Goal: Information Seeking & Learning: Find specific fact

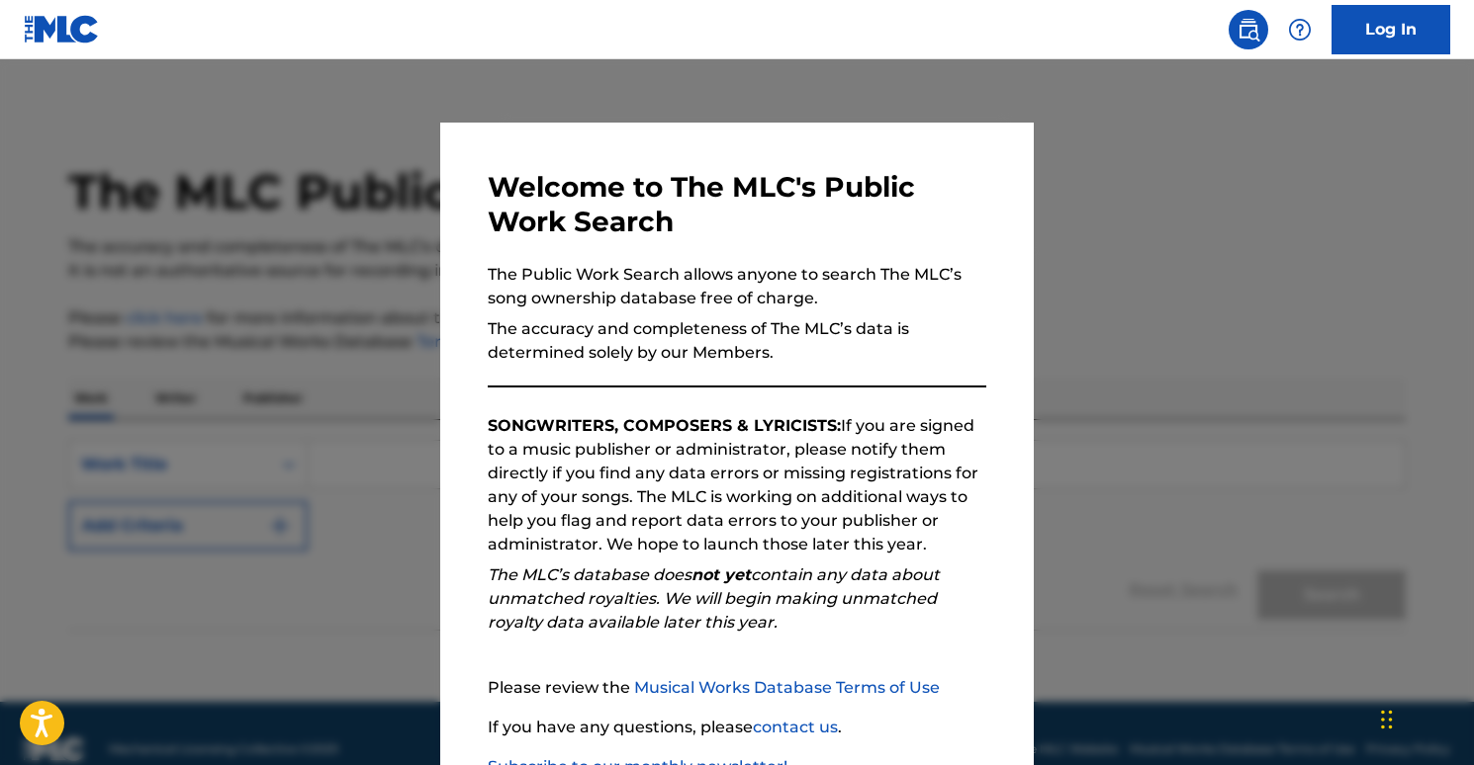
scroll to position [139, 0]
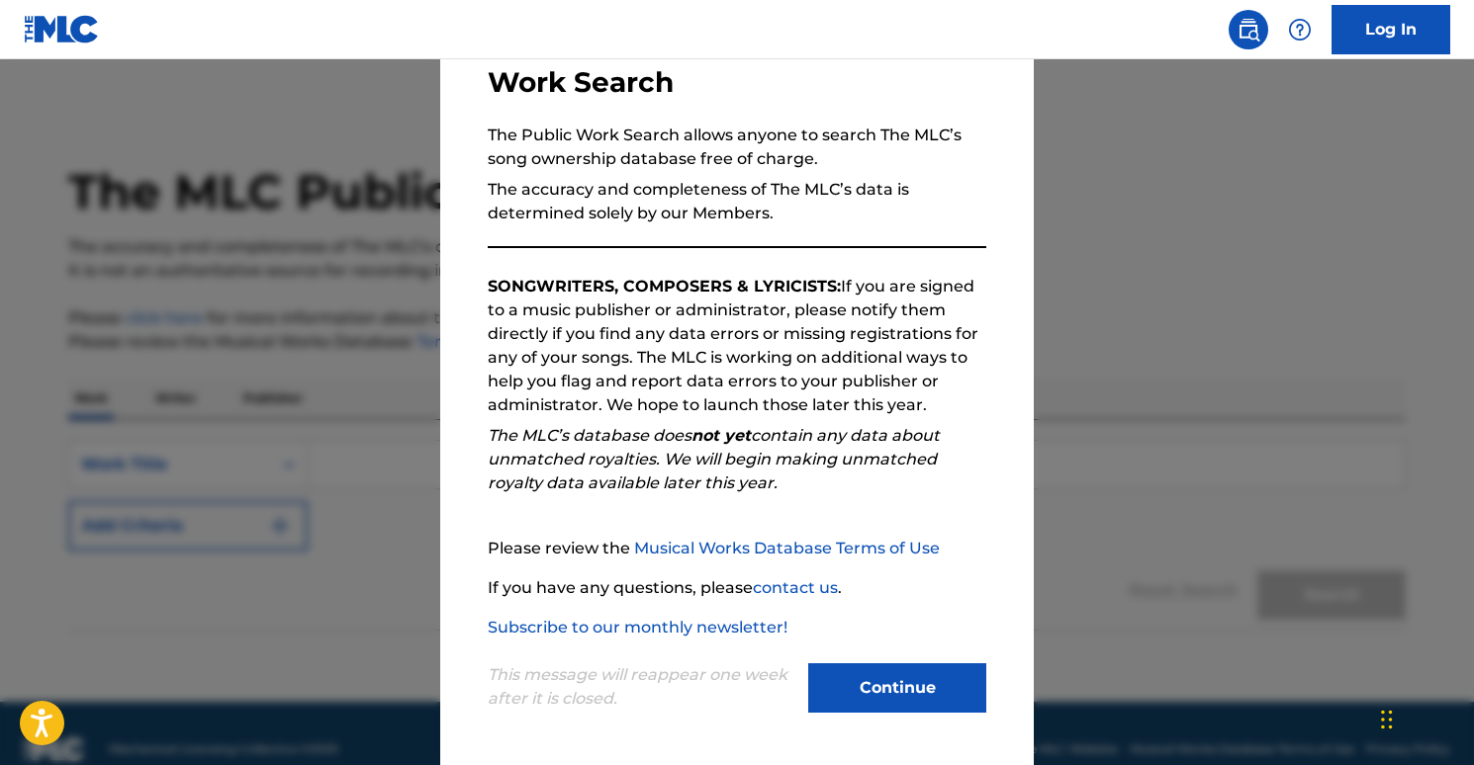
click at [892, 680] on button "Continue" at bounding box center [897, 688] width 178 height 49
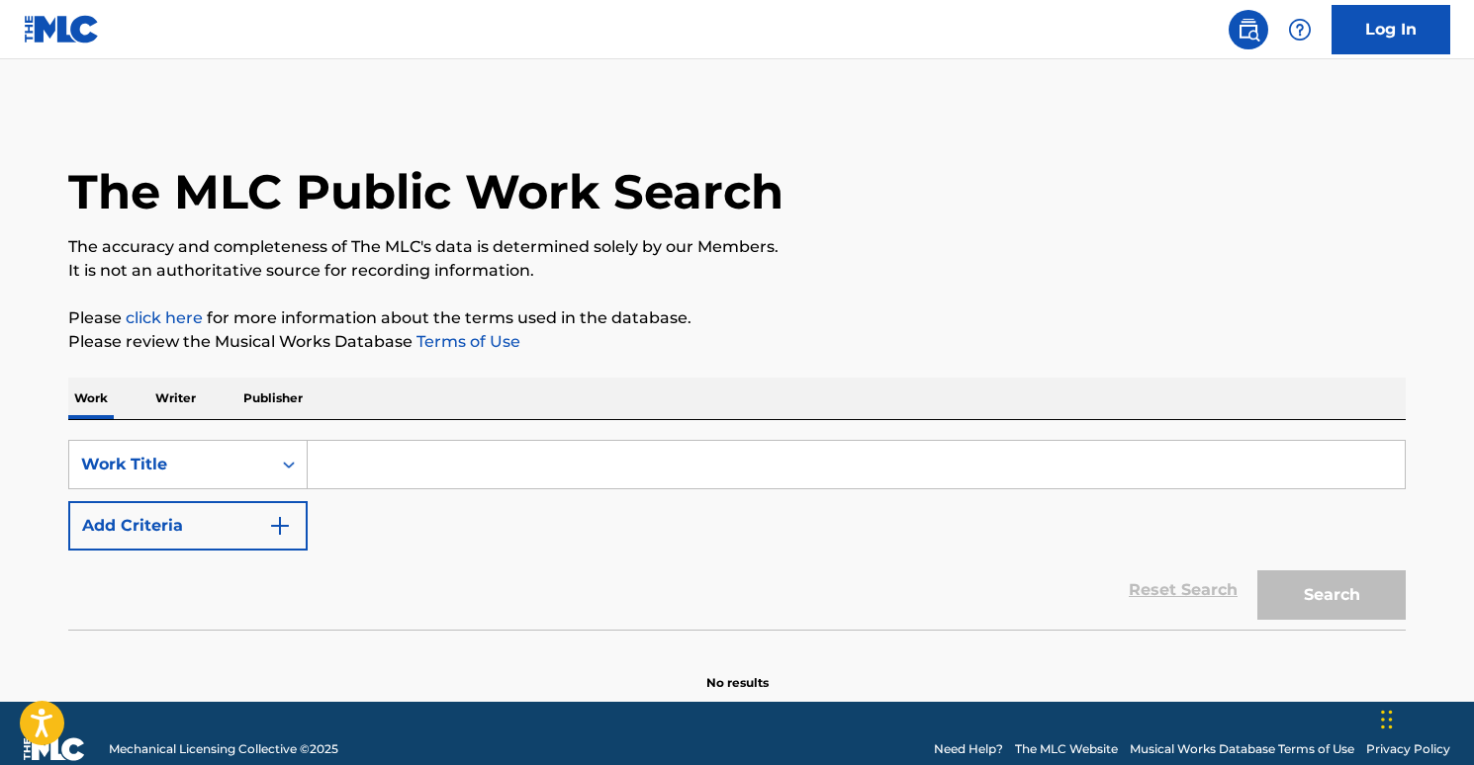
click at [225, 509] on button "Add Criteria" at bounding box center [187, 525] width 239 height 49
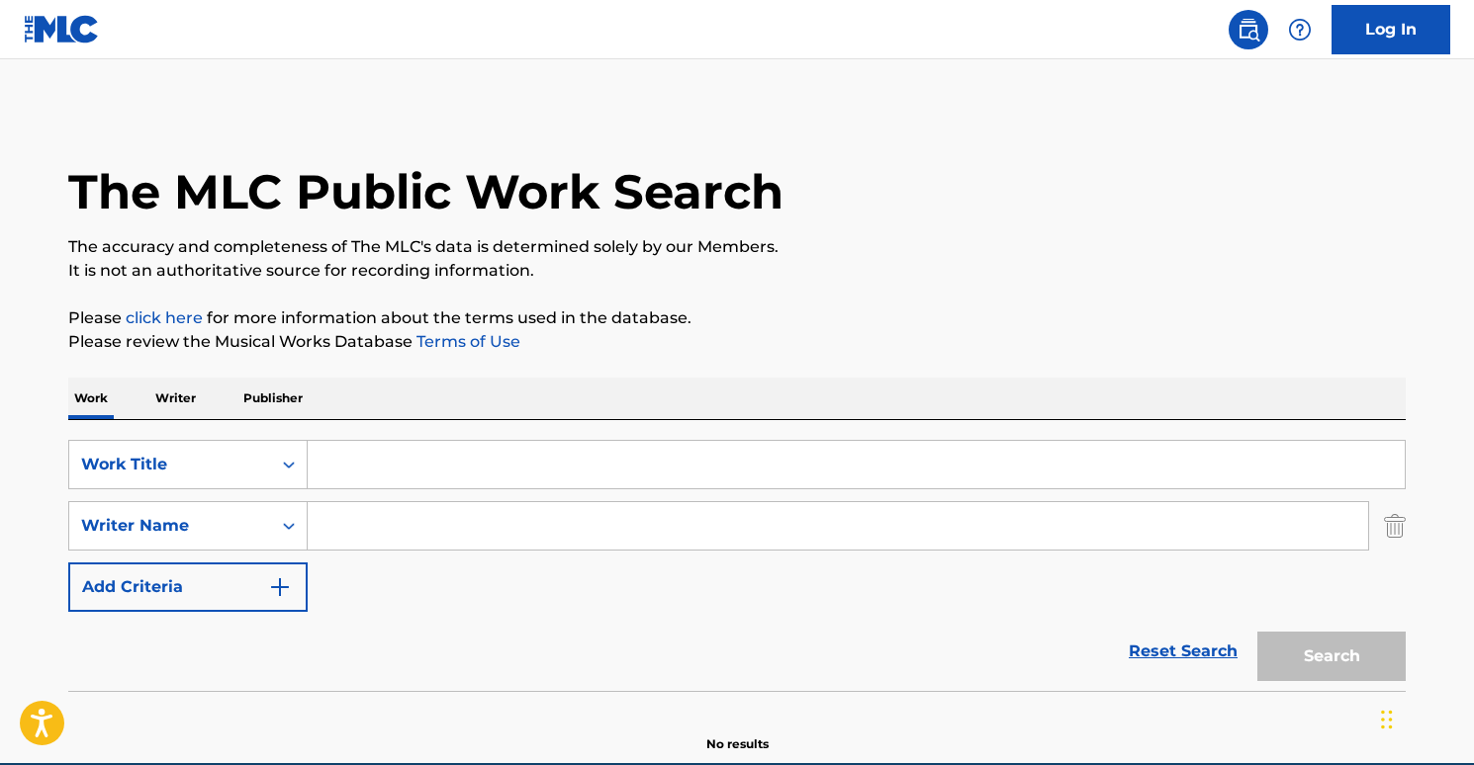
click at [375, 512] on input "Search Form" at bounding box center [838, 525] width 1060 height 47
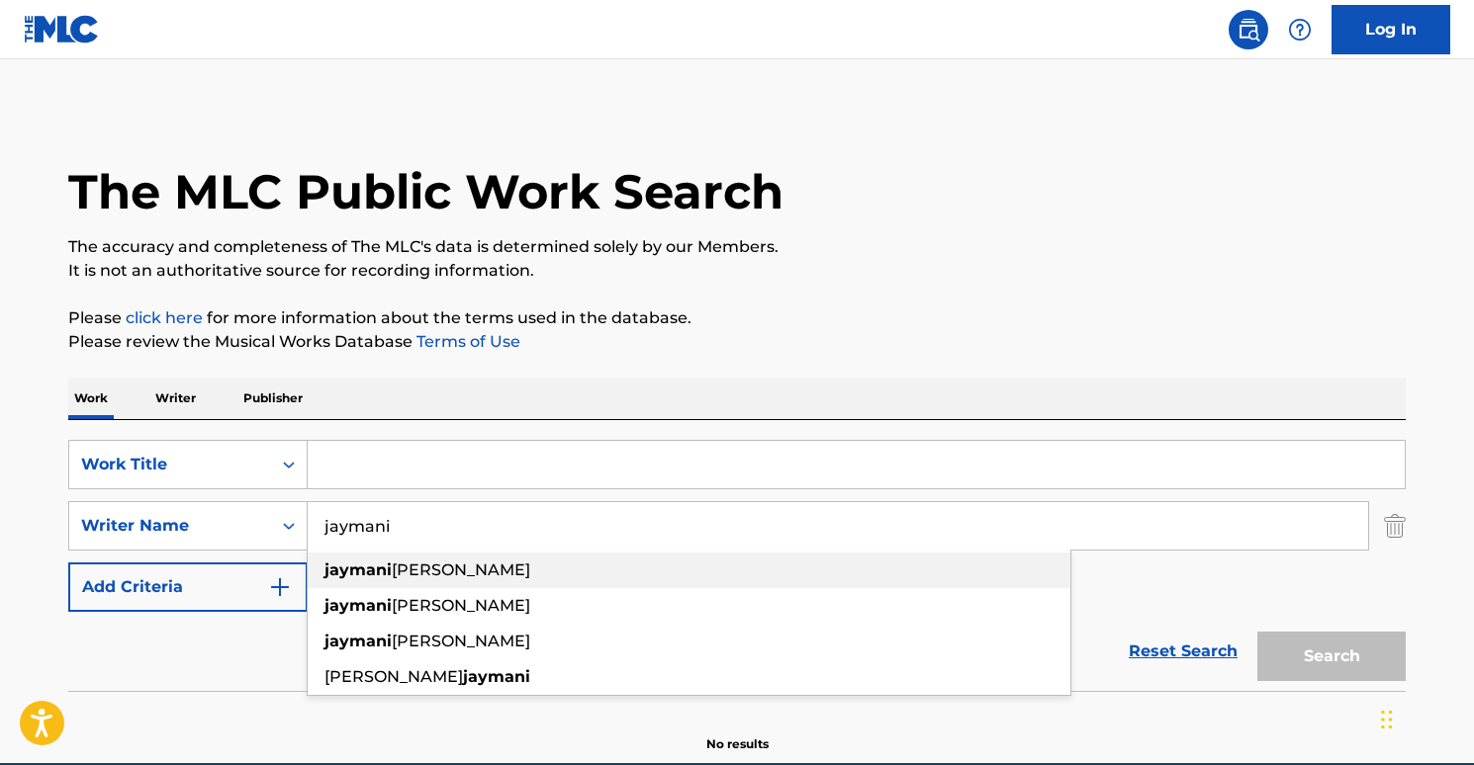
click at [368, 571] on strong "jaymani" at bounding box center [357, 570] width 67 height 19
type input "[PERSON_NAME]"
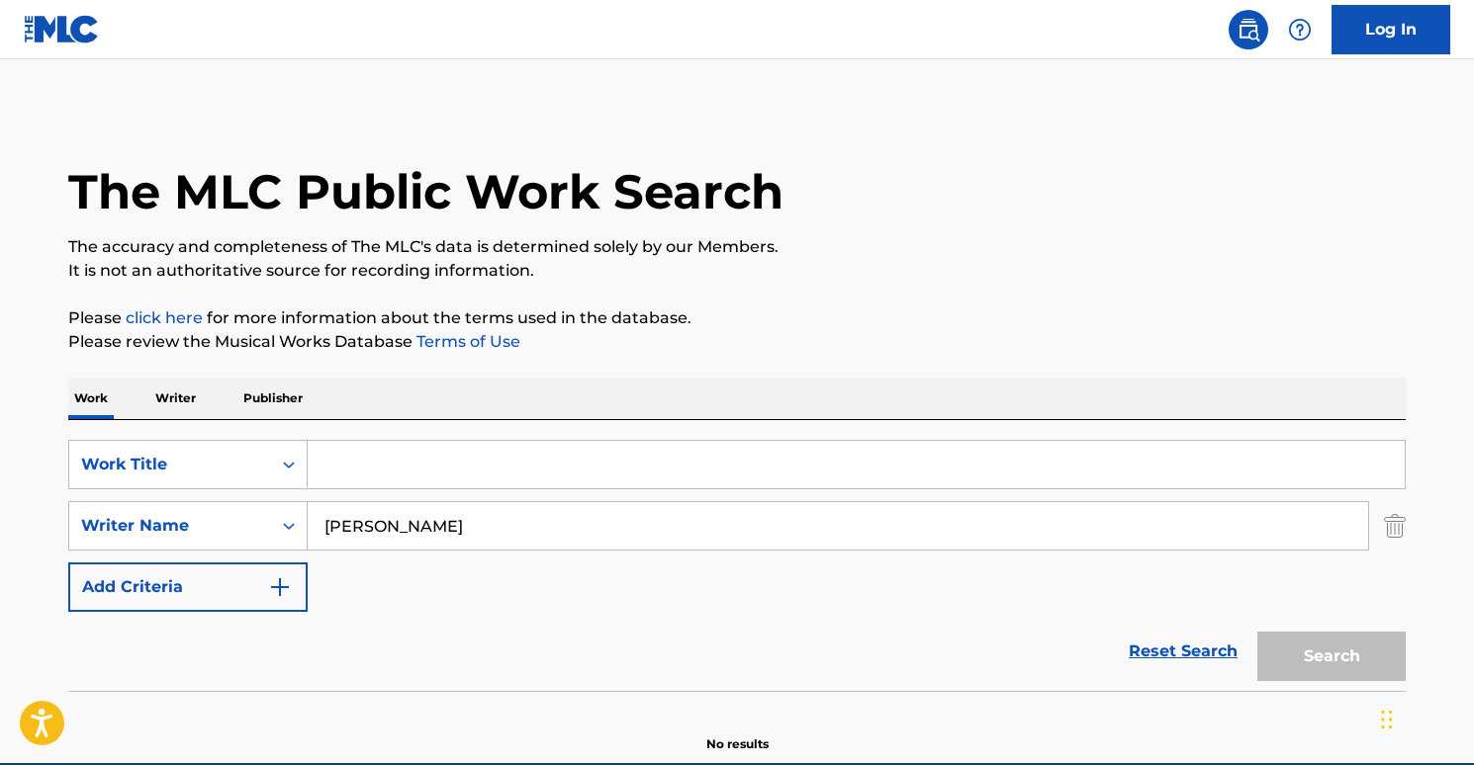
click at [464, 464] on input "Search Form" at bounding box center [856, 464] width 1097 height 47
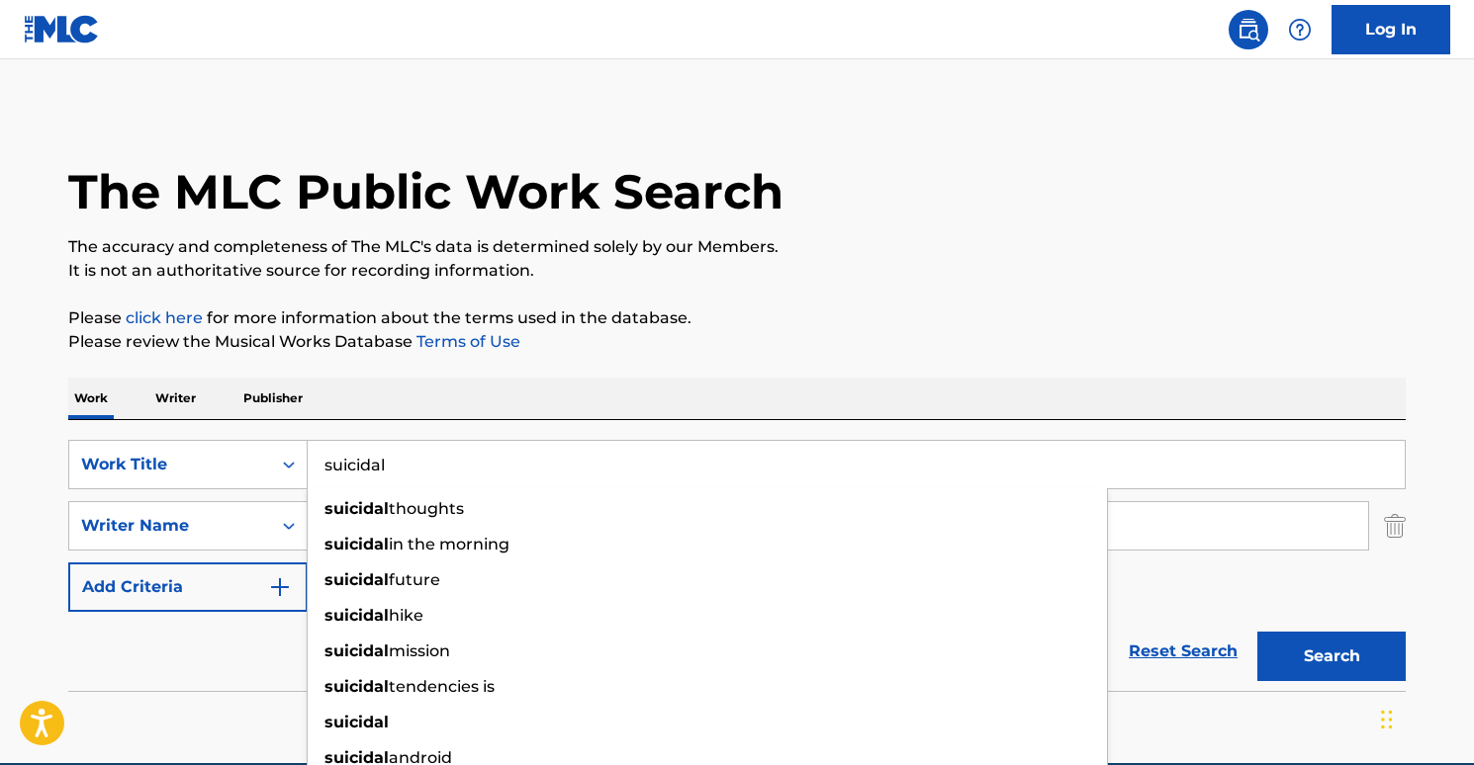
type input "suicidal"
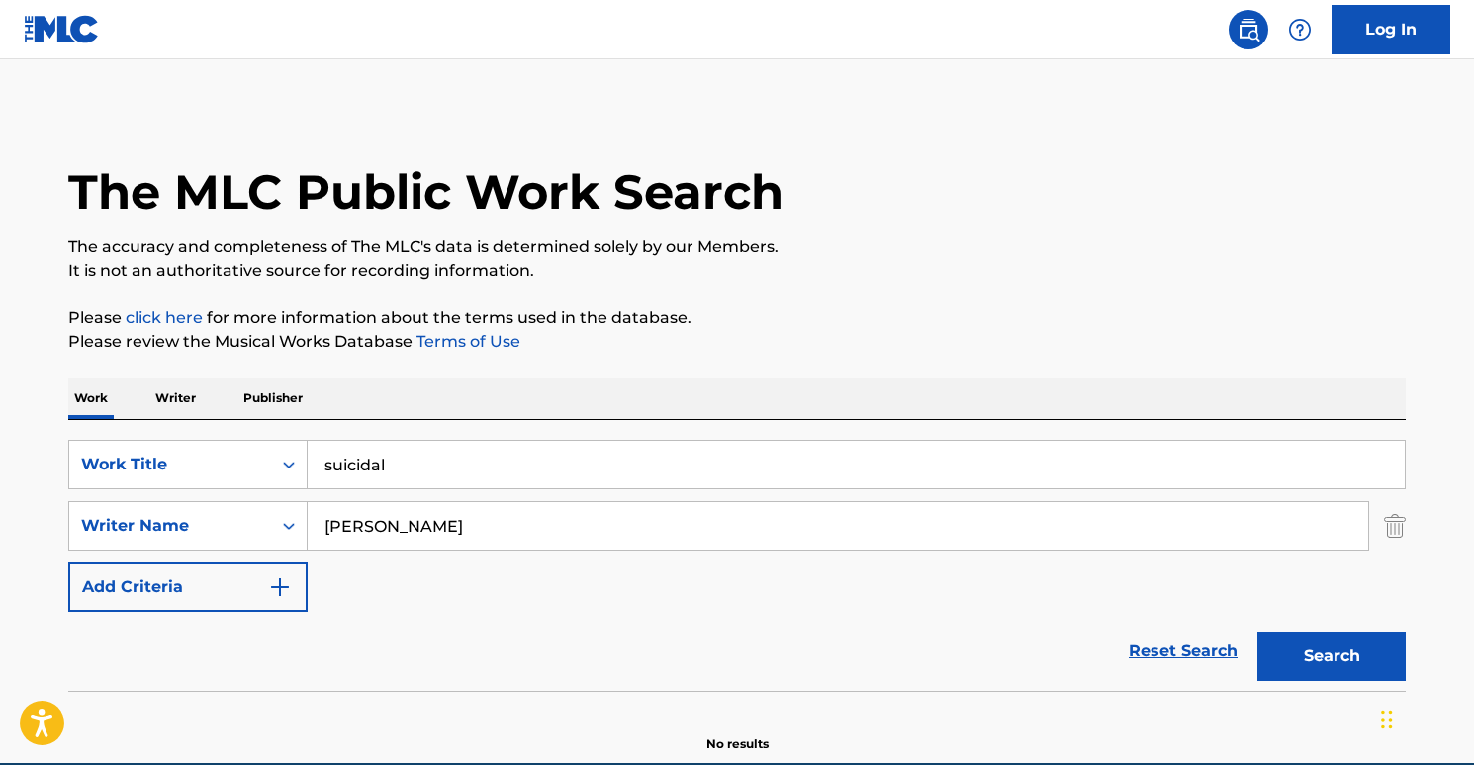
click at [729, 342] on p "Please review the Musical Works Database Terms of Use" at bounding box center [736, 342] width 1337 height 24
click at [1314, 684] on div "Search" at bounding box center [1326, 651] width 158 height 79
click at [1320, 675] on button "Search" at bounding box center [1331, 656] width 148 height 49
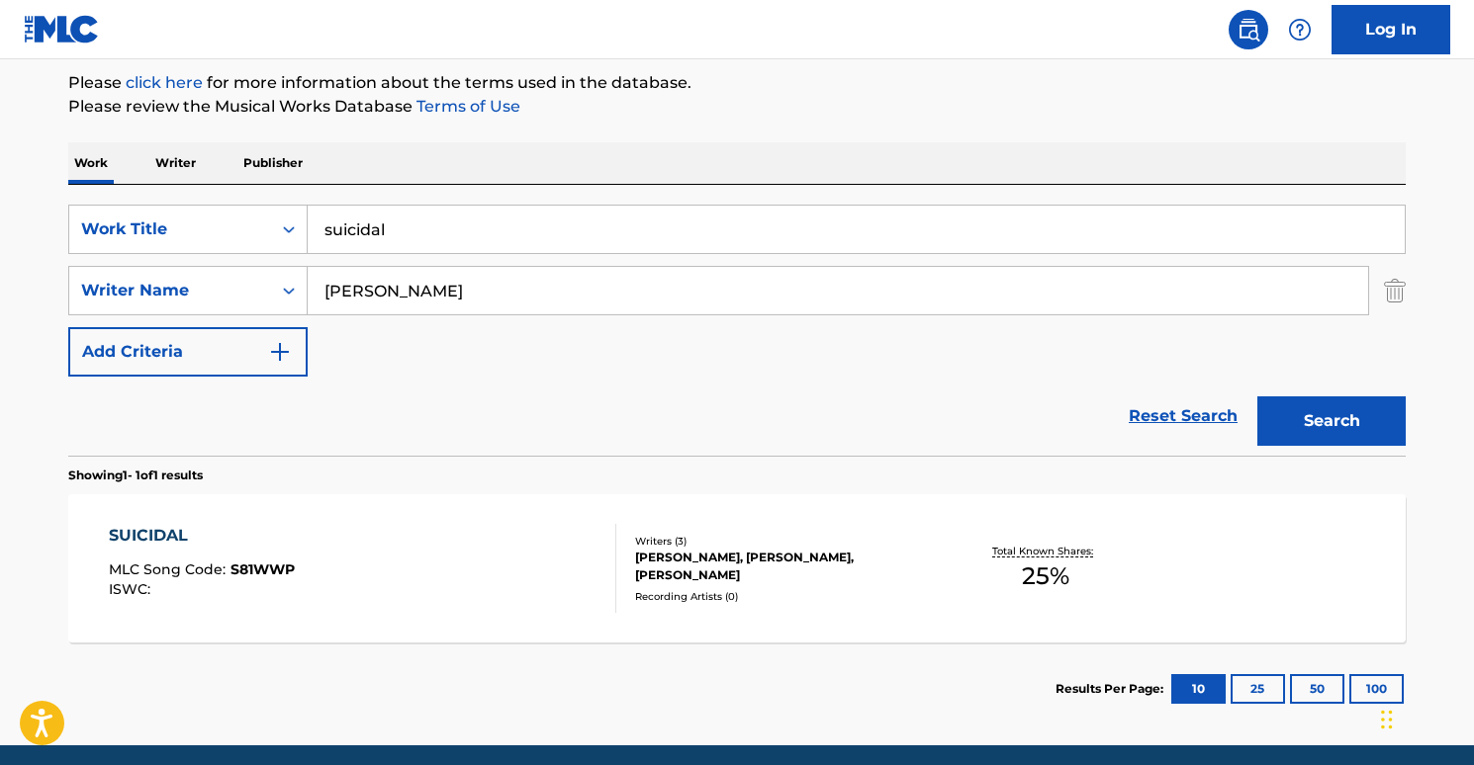
scroll to position [263, 0]
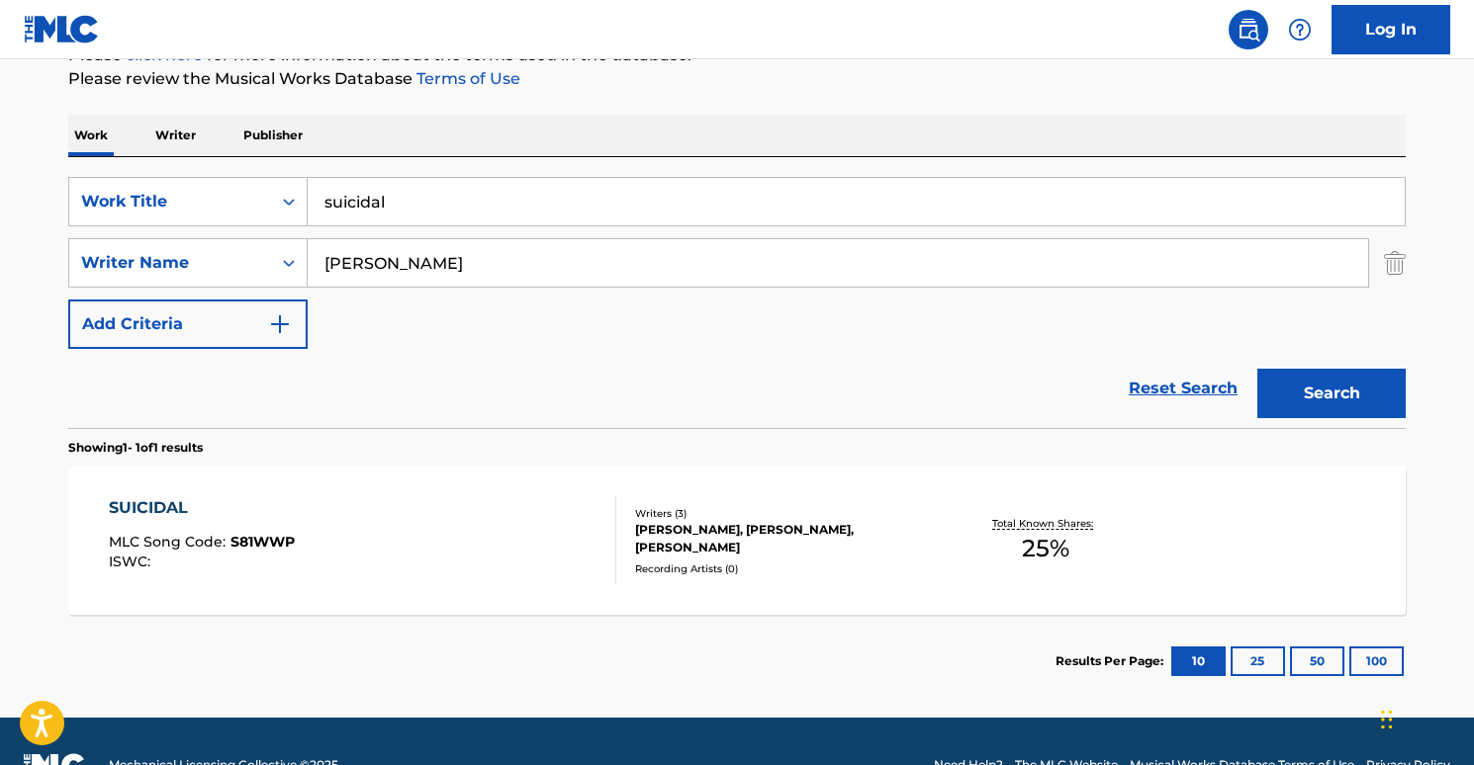
click at [412, 495] on div "SUICIDAL MLC Song Code : S81WWP ISWC : Writers ( 3 ) [PERSON_NAME], [PERSON_NAM…" at bounding box center [736, 541] width 1337 height 148
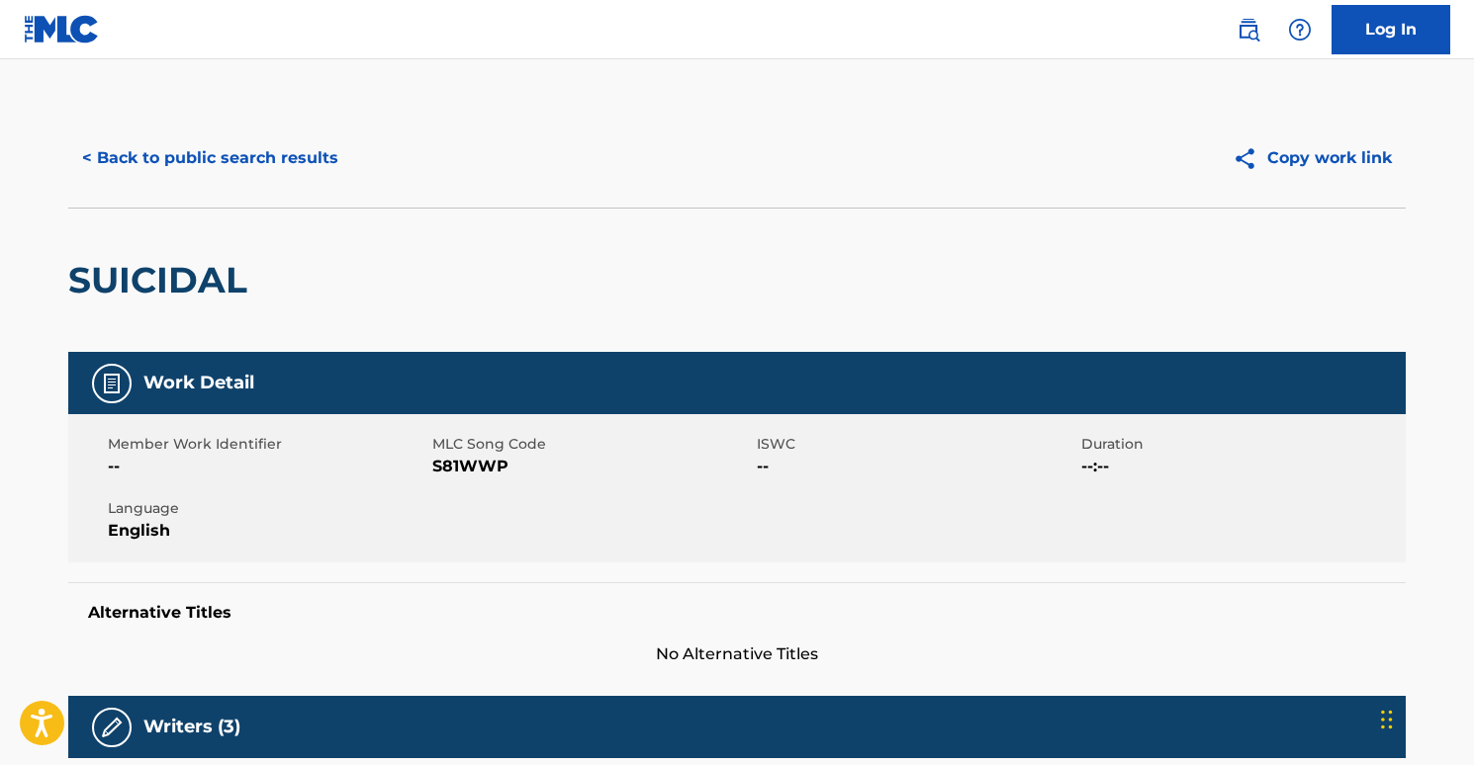
click at [257, 157] on button "< Back to public search results" at bounding box center [210, 158] width 284 height 49
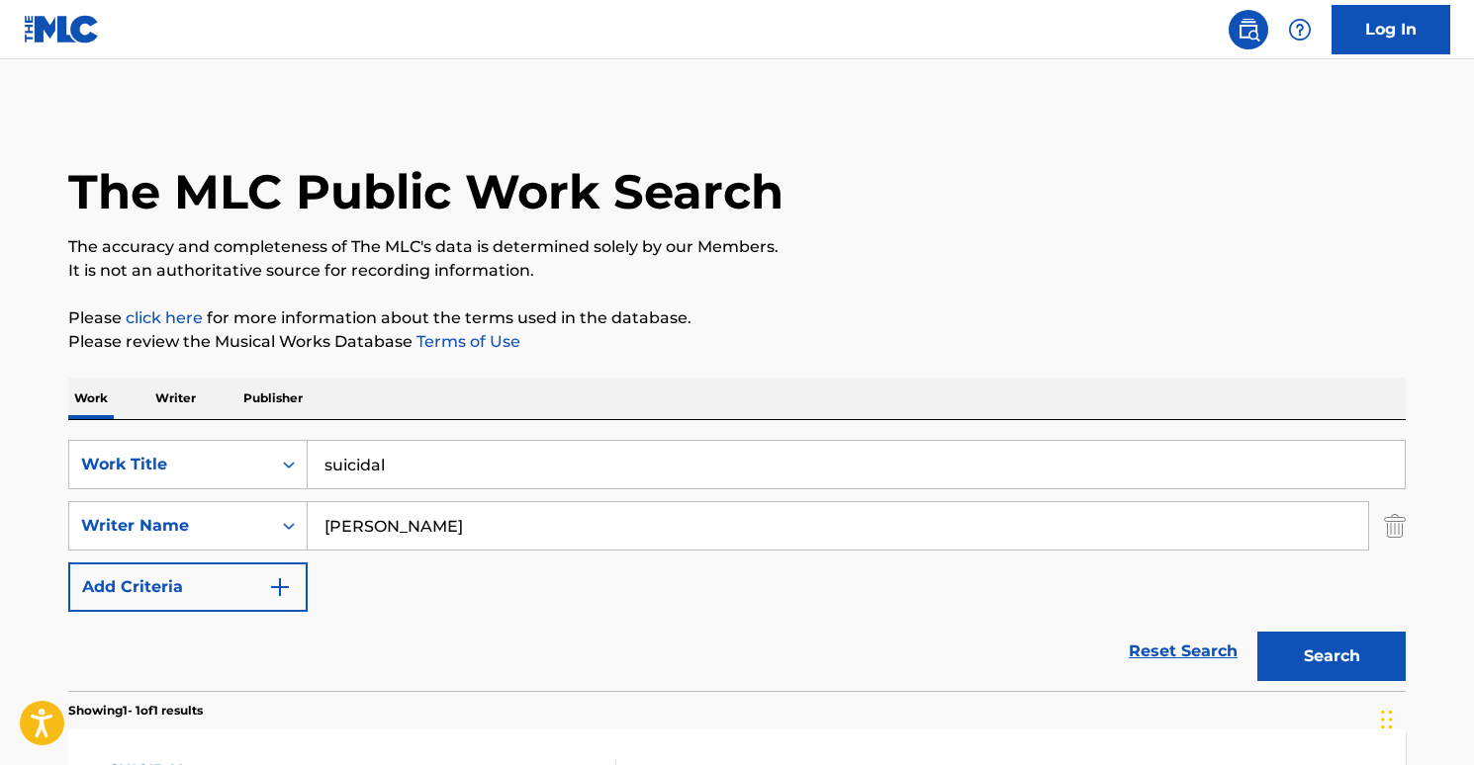
scroll to position [198, 0]
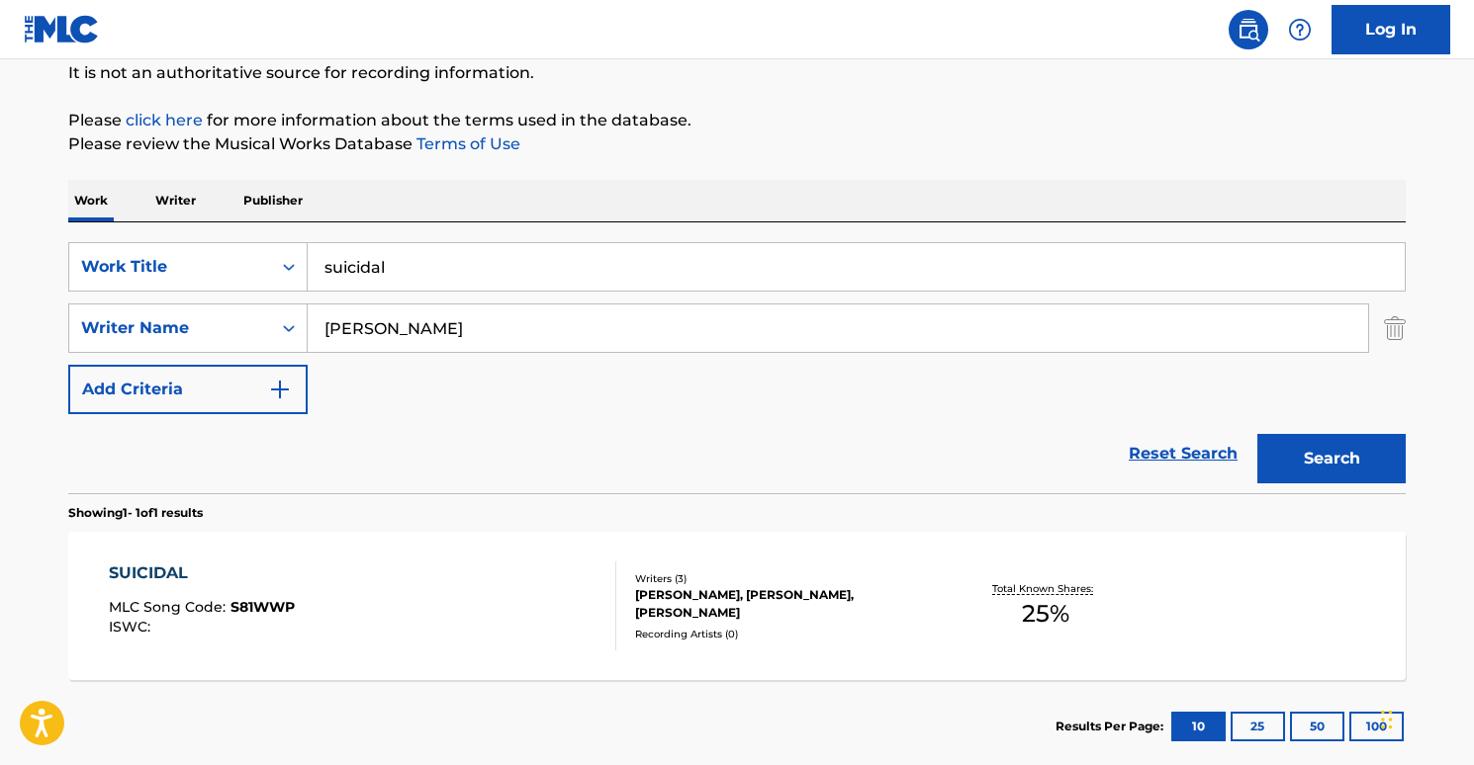
click at [610, 345] on input "[PERSON_NAME]" at bounding box center [838, 328] width 1060 height 47
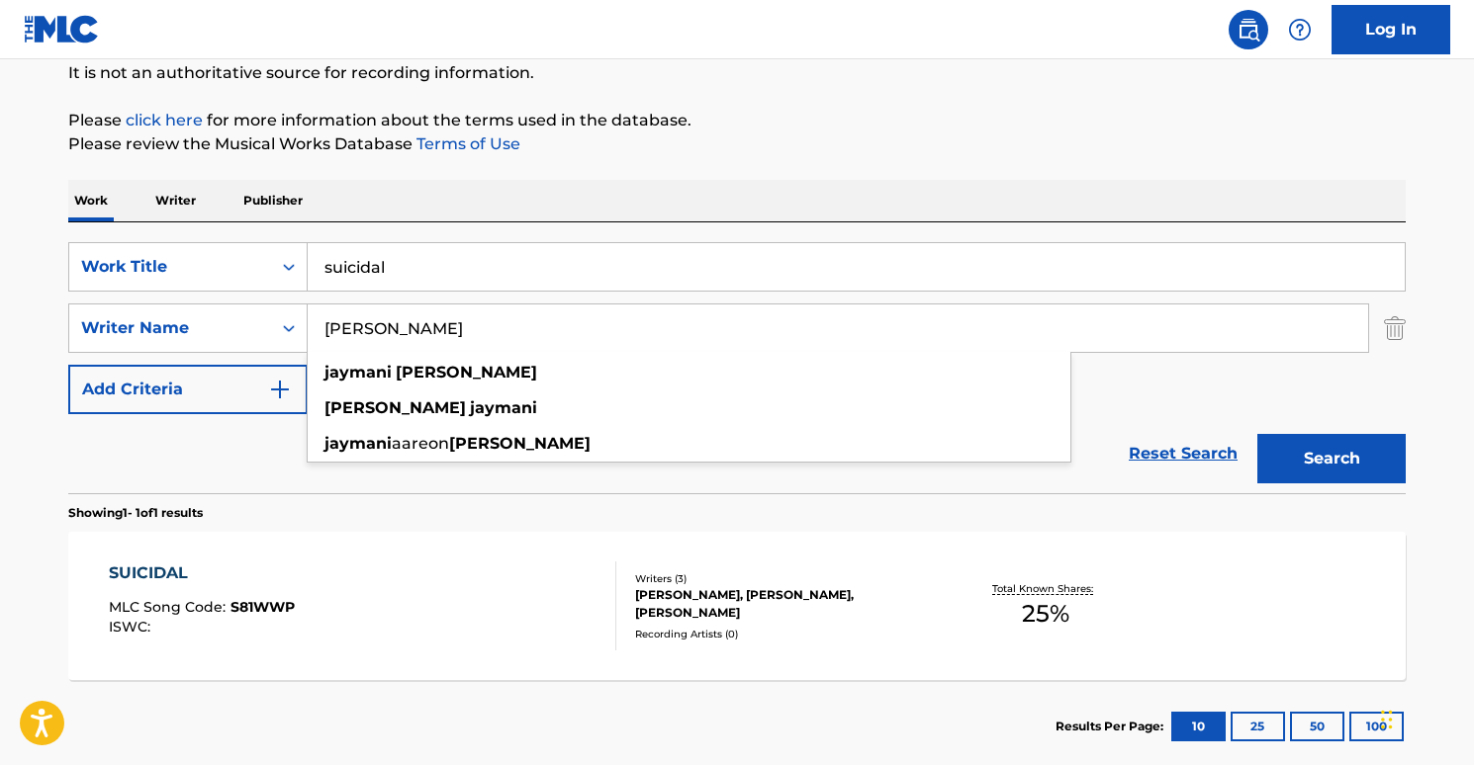
click at [610, 345] on input "[PERSON_NAME]" at bounding box center [838, 328] width 1060 height 47
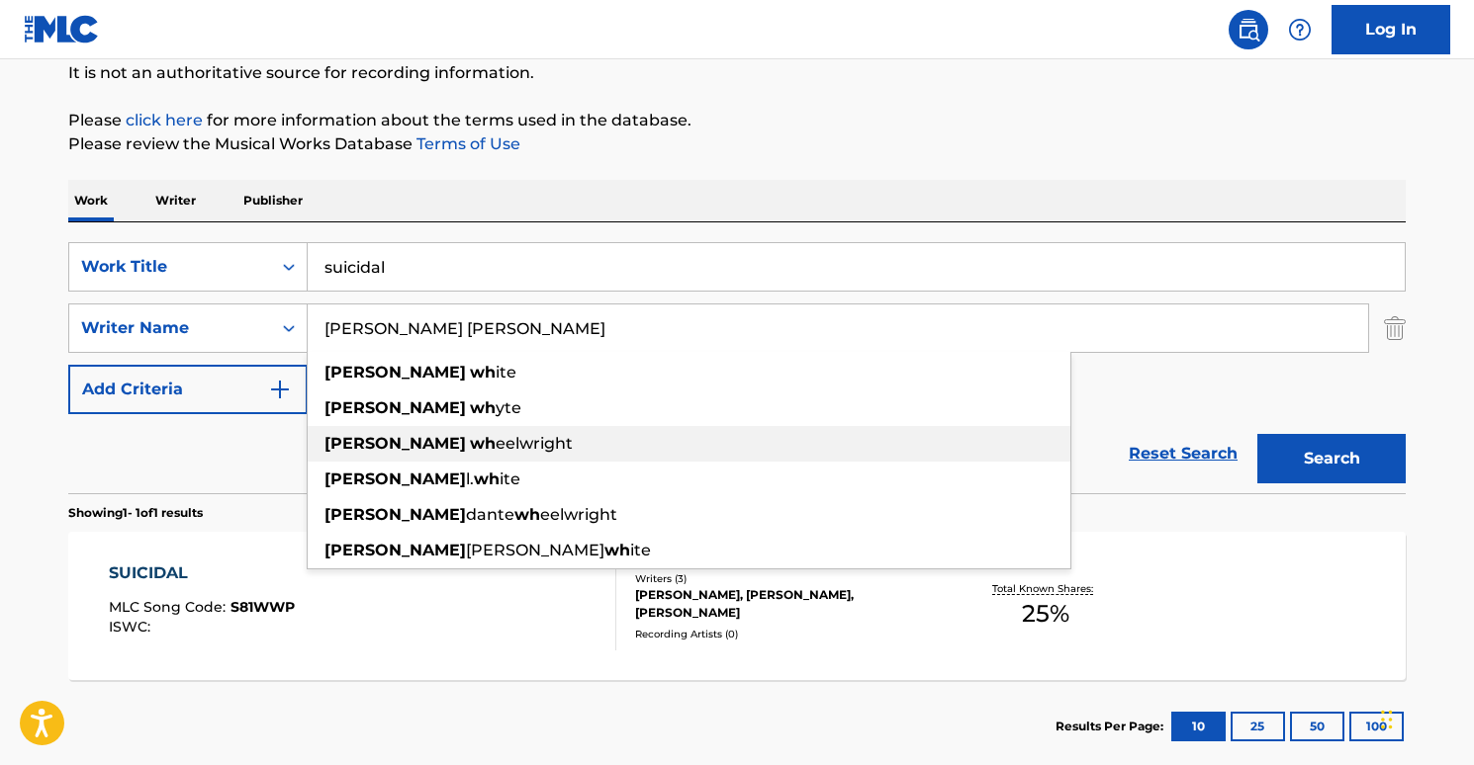
click at [538, 442] on div "[PERSON_NAME] [PERSON_NAME] eelwright" at bounding box center [689, 444] width 762 height 36
type input "[PERSON_NAME]"
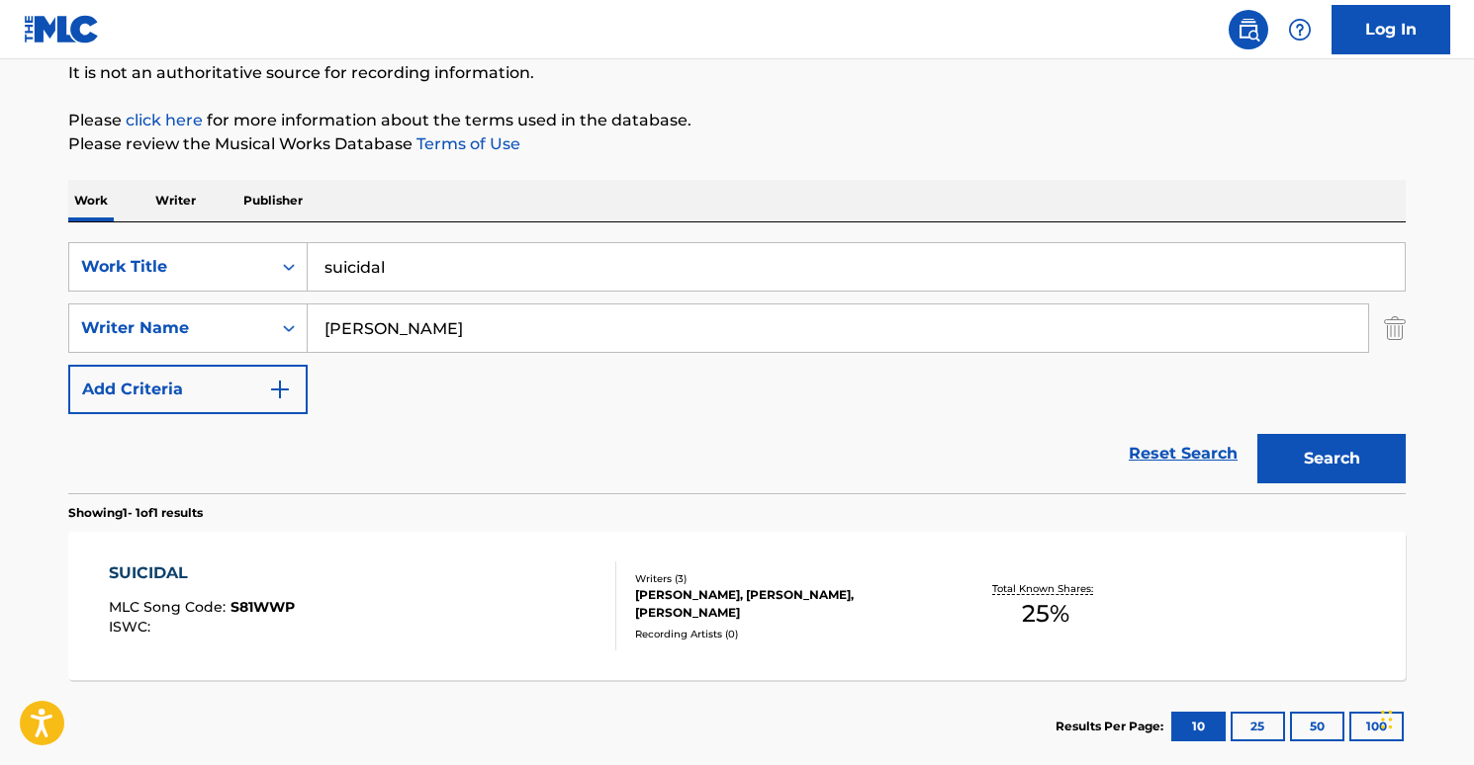
click at [677, 263] on input "suicidal" at bounding box center [856, 266] width 1097 height 47
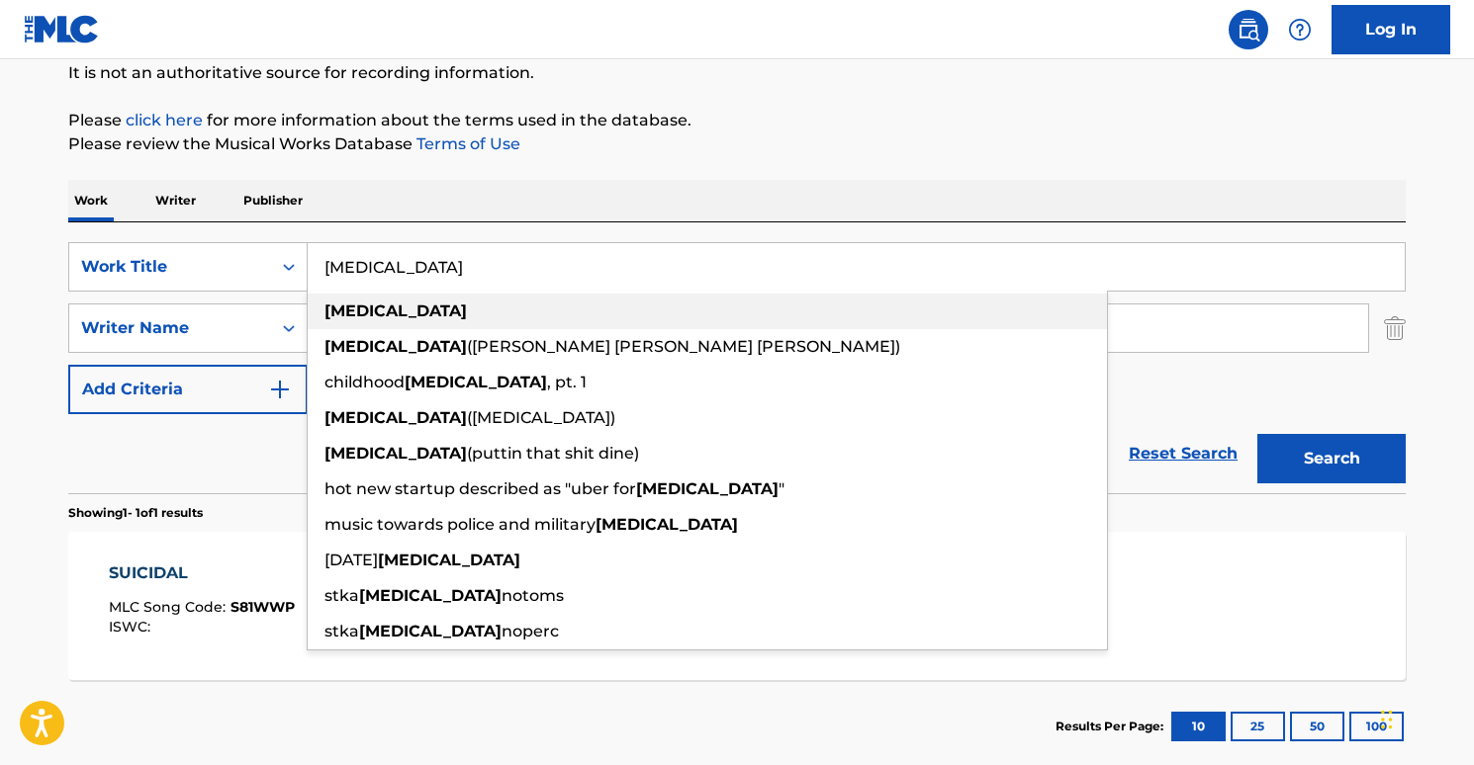
type input "[MEDICAL_DATA]"
click at [770, 296] on div "[MEDICAL_DATA]" at bounding box center [707, 312] width 799 height 36
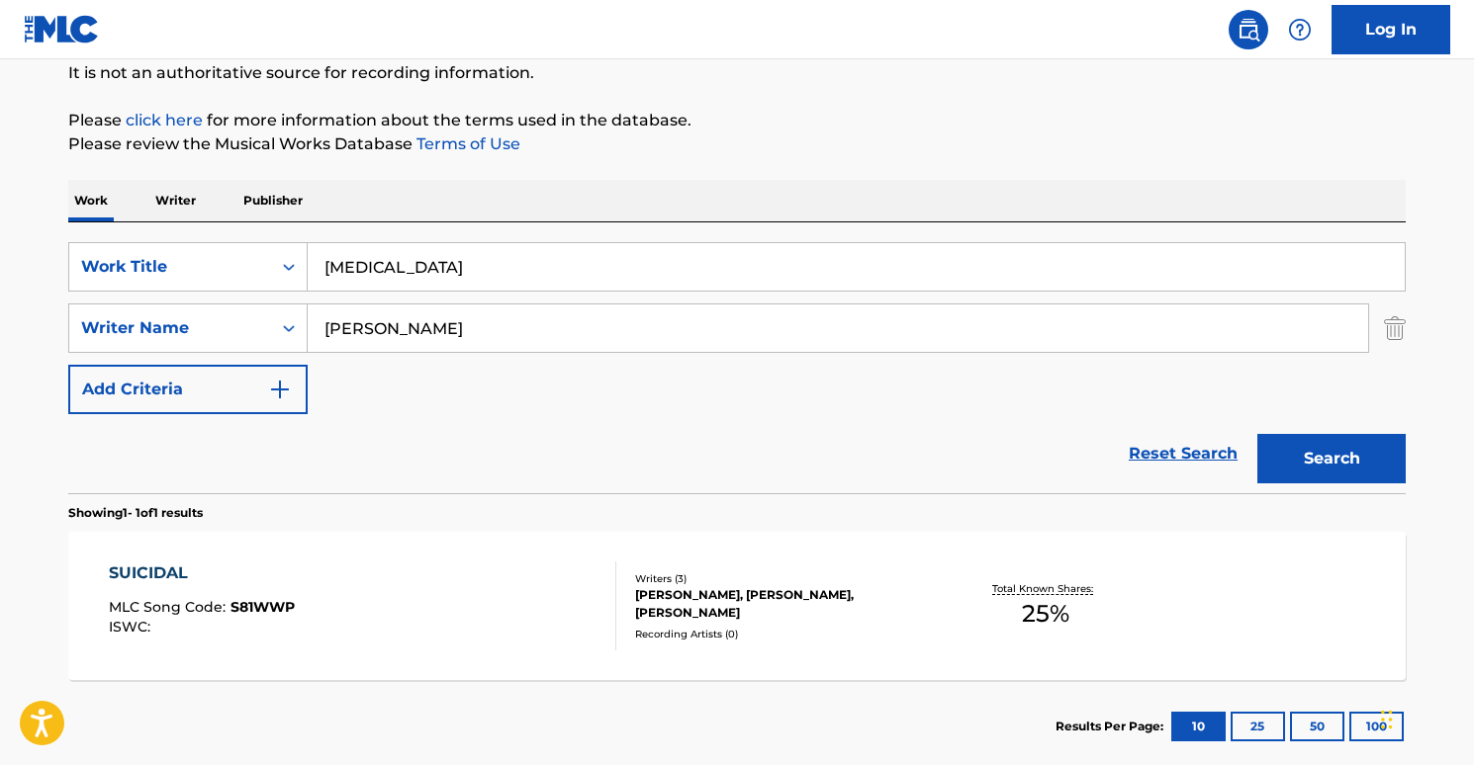
click at [1377, 486] on div "Search" at bounding box center [1326, 453] width 158 height 79
click at [1378, 475] on button "Search" at bounding box center [1331, 458] width 148 height 49
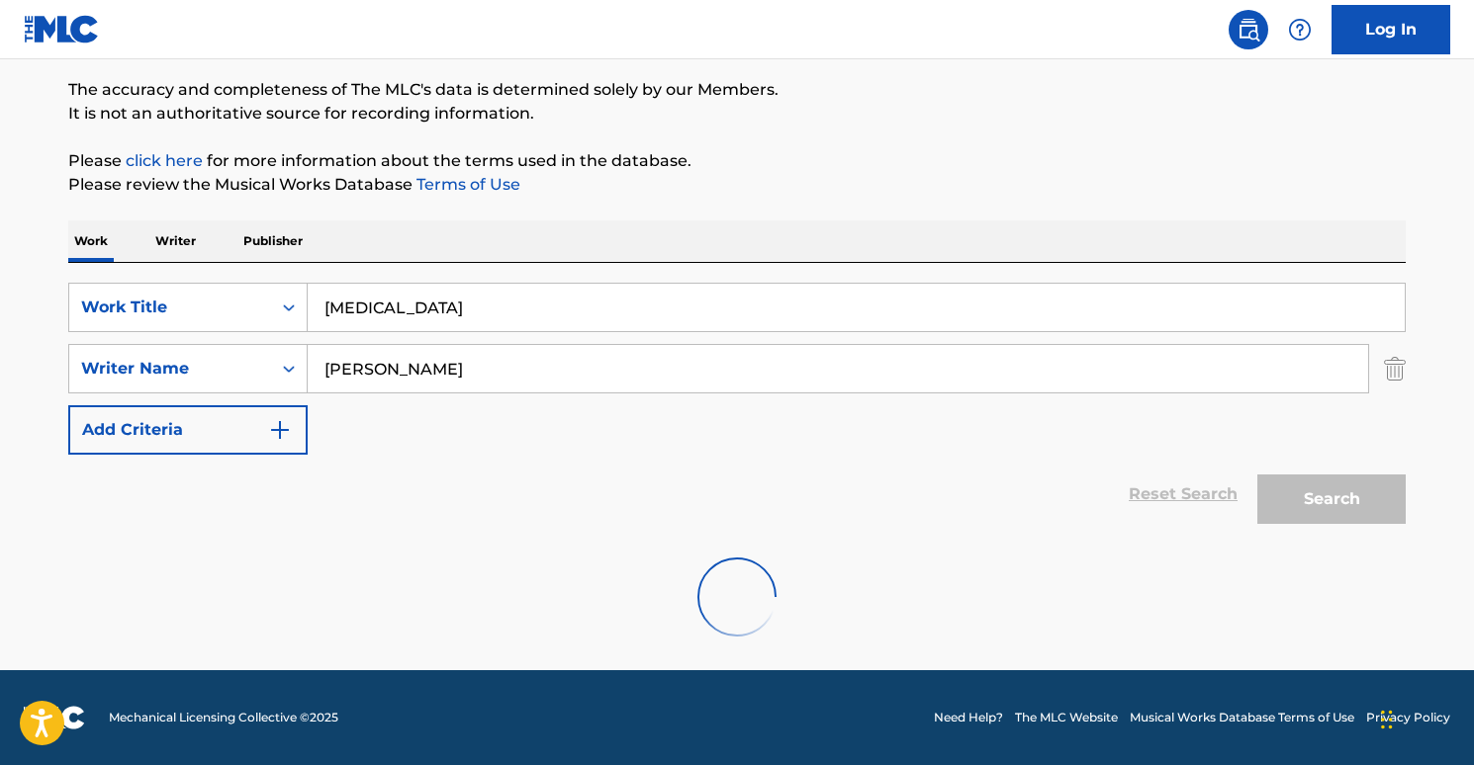
scroll to position [93, 0]
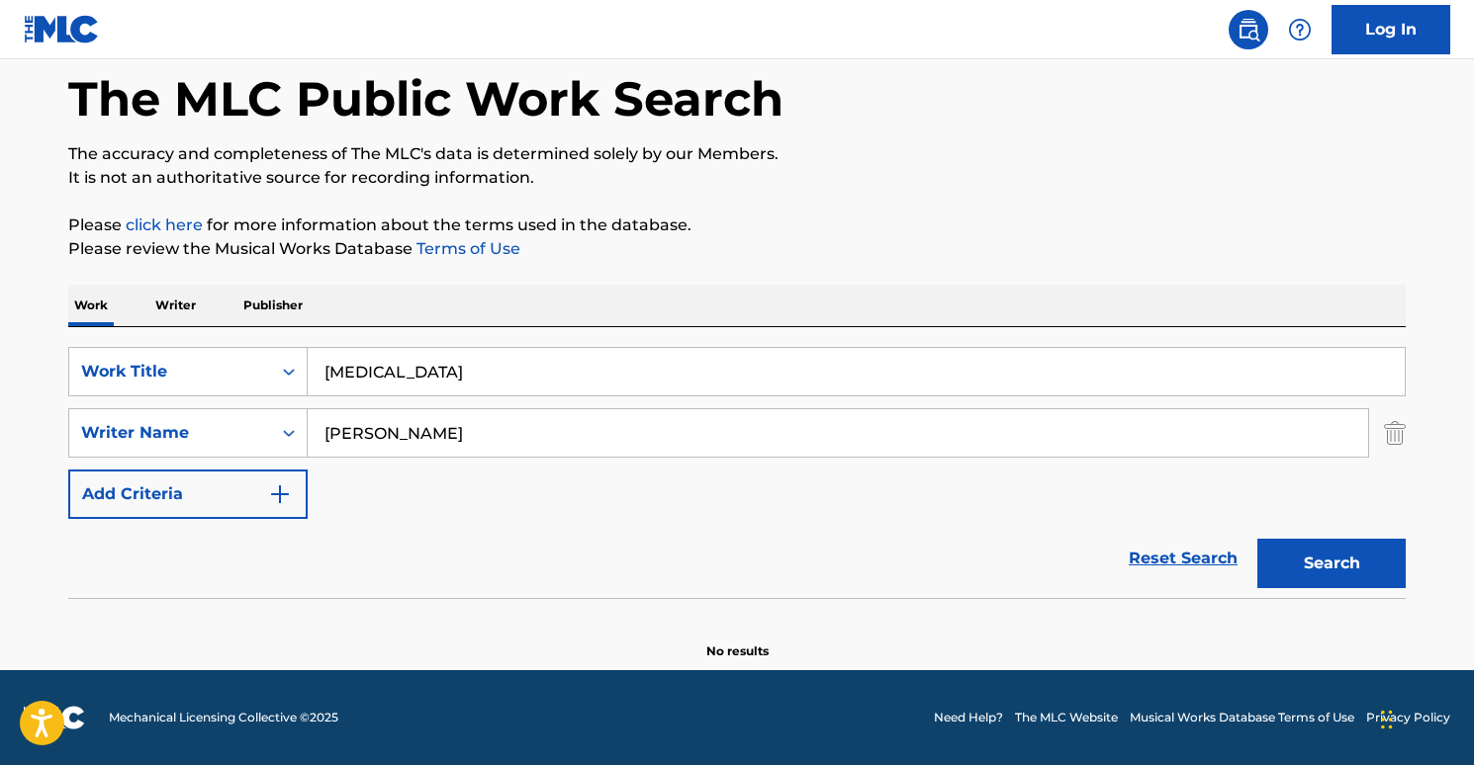
click at [548, 441] on input "[PERSON_NAME]" at bounding box center [838, 432] width 1060 height 47
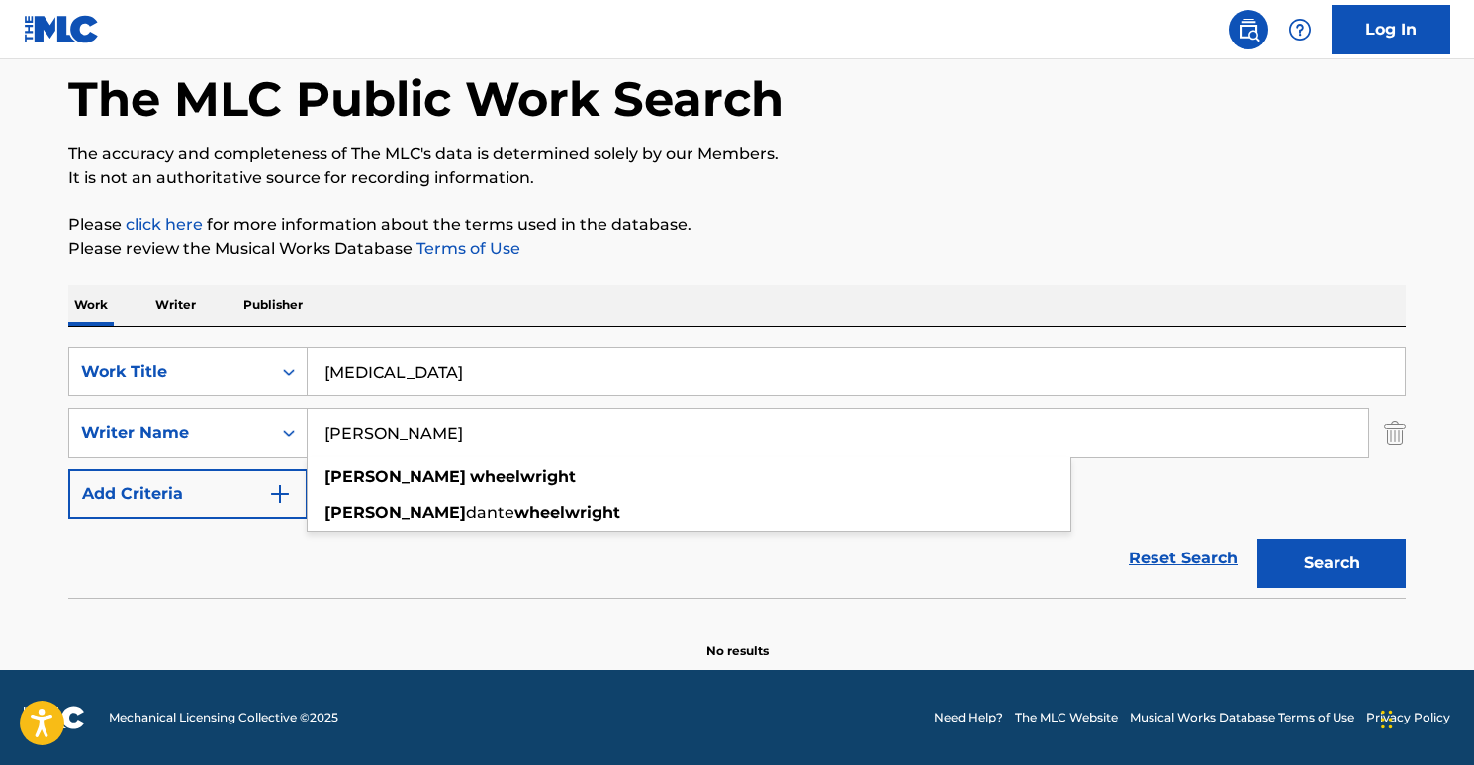
click at [548, 441] on input "[PERSON_NAME]" at bounding box center [838, 432] width 1060 height 47
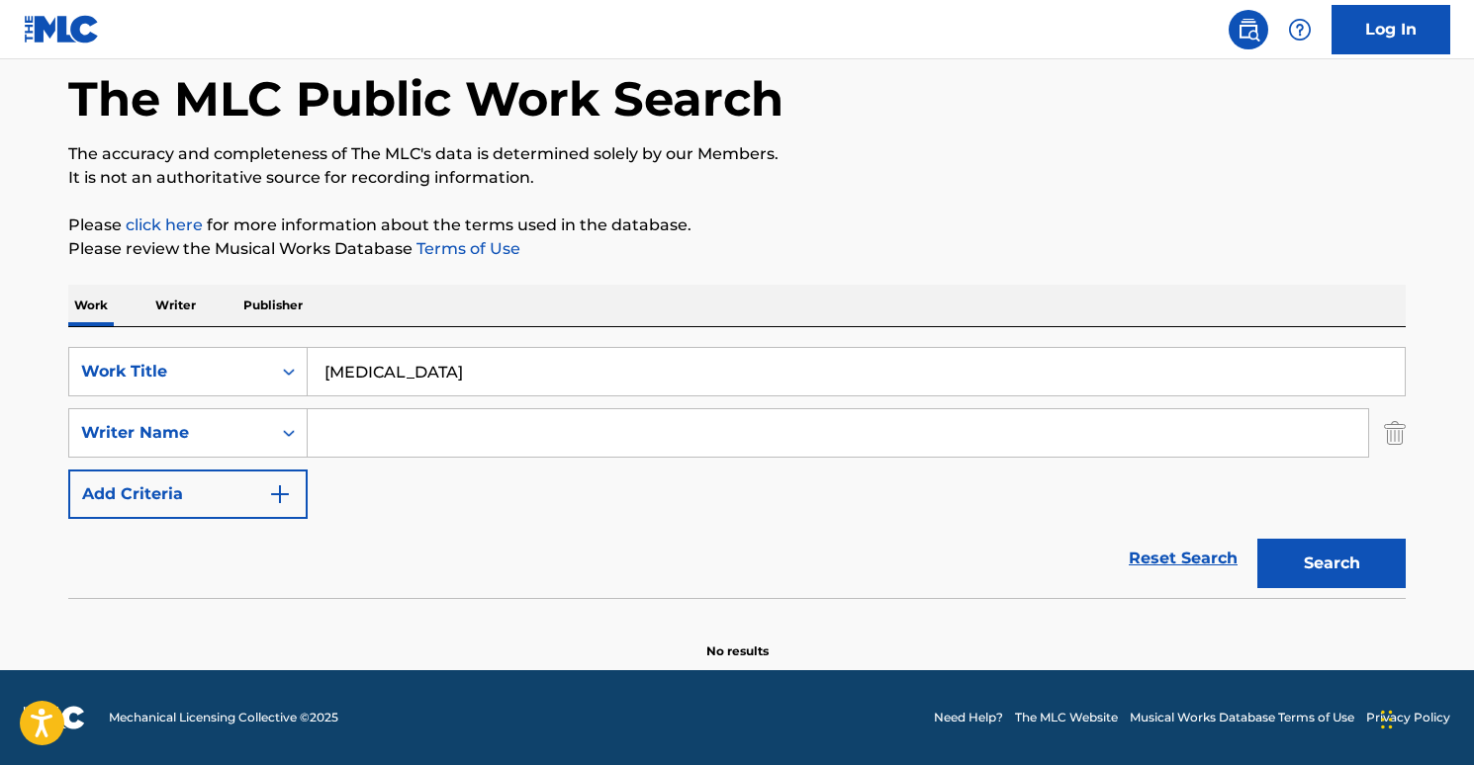
click at [1274, 559] on button "Search" at bounding box center [1331, 563] width 148 height 49
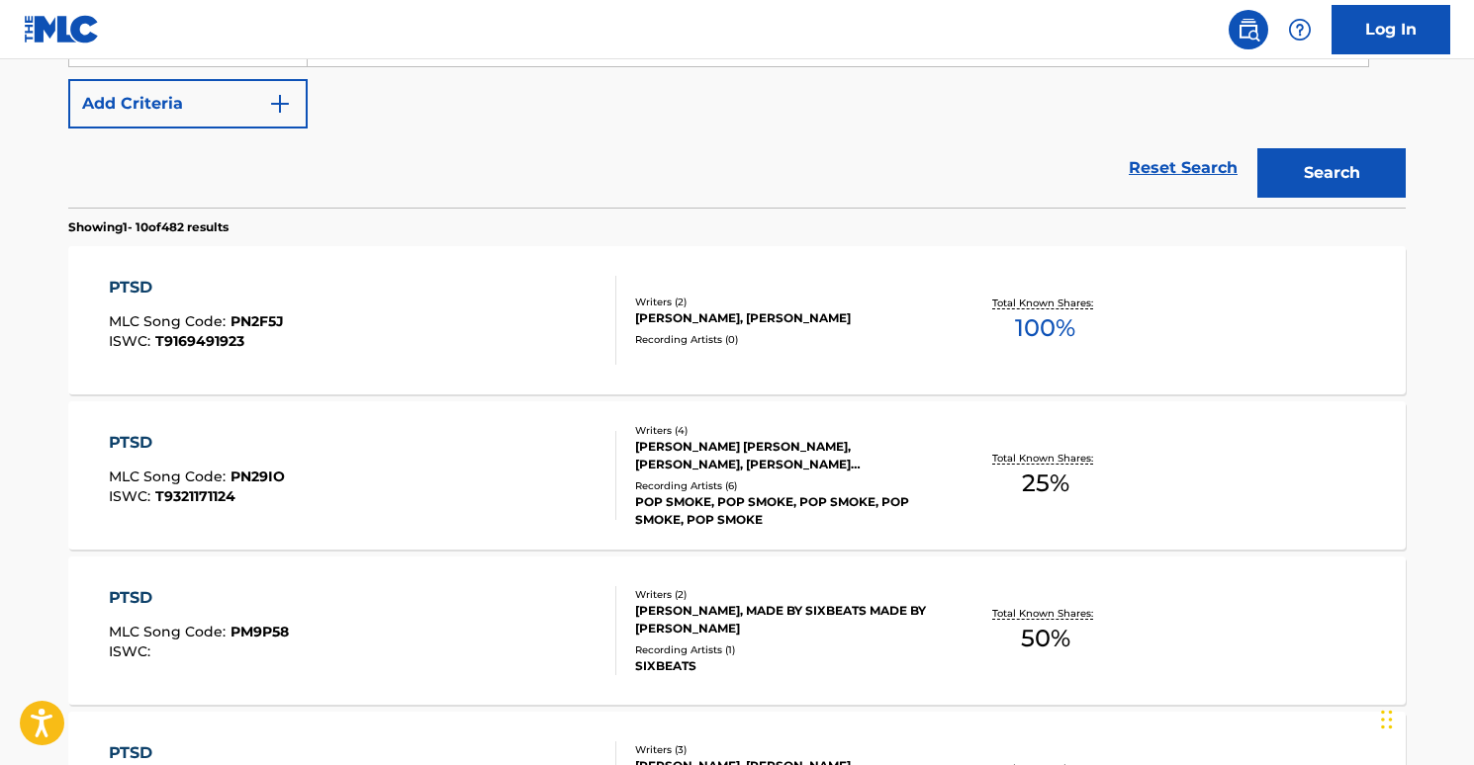
scroll to position [485, 0]
click at [140, 597] on div "PTSD" at bounding box center [199, 597] width 180 height 24
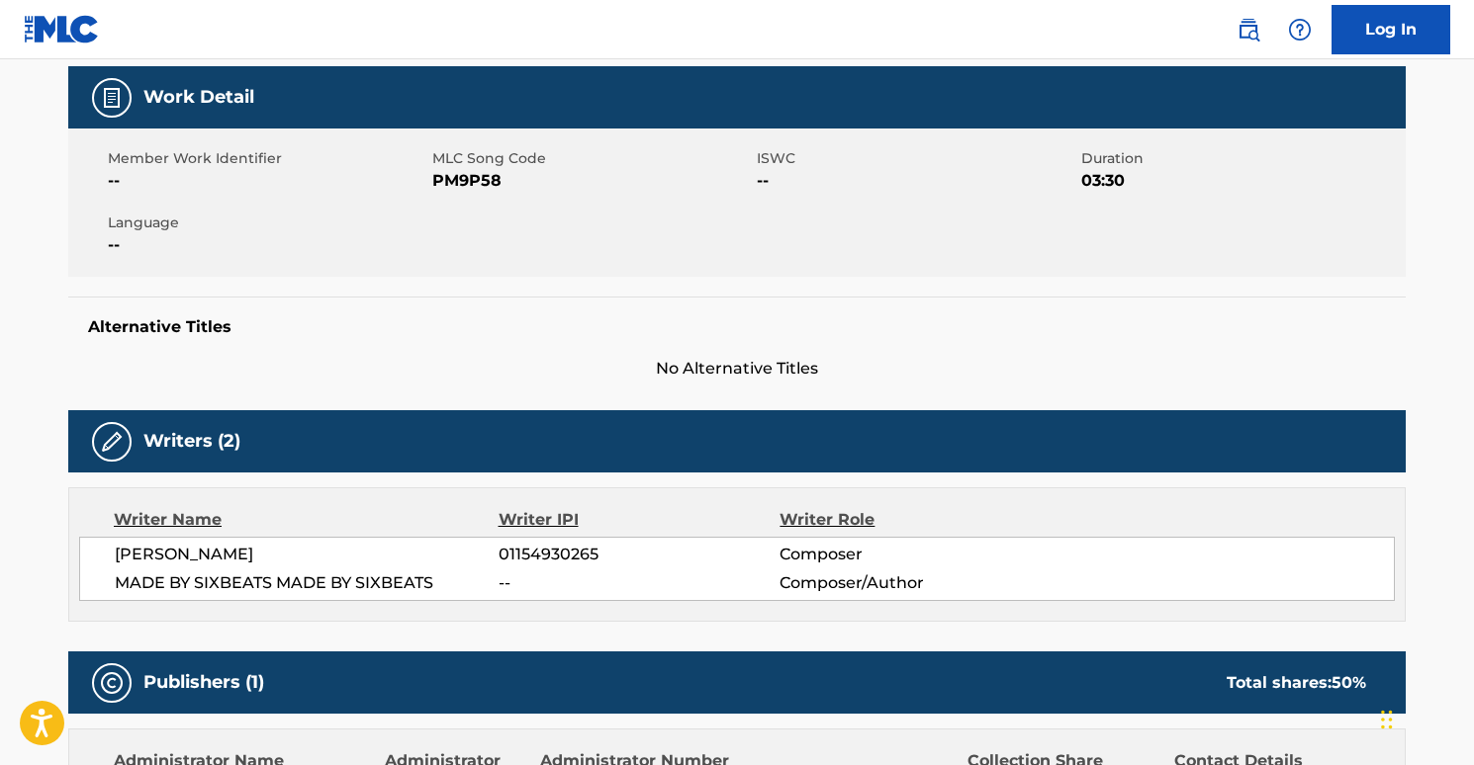
scroll to position [297, 0]
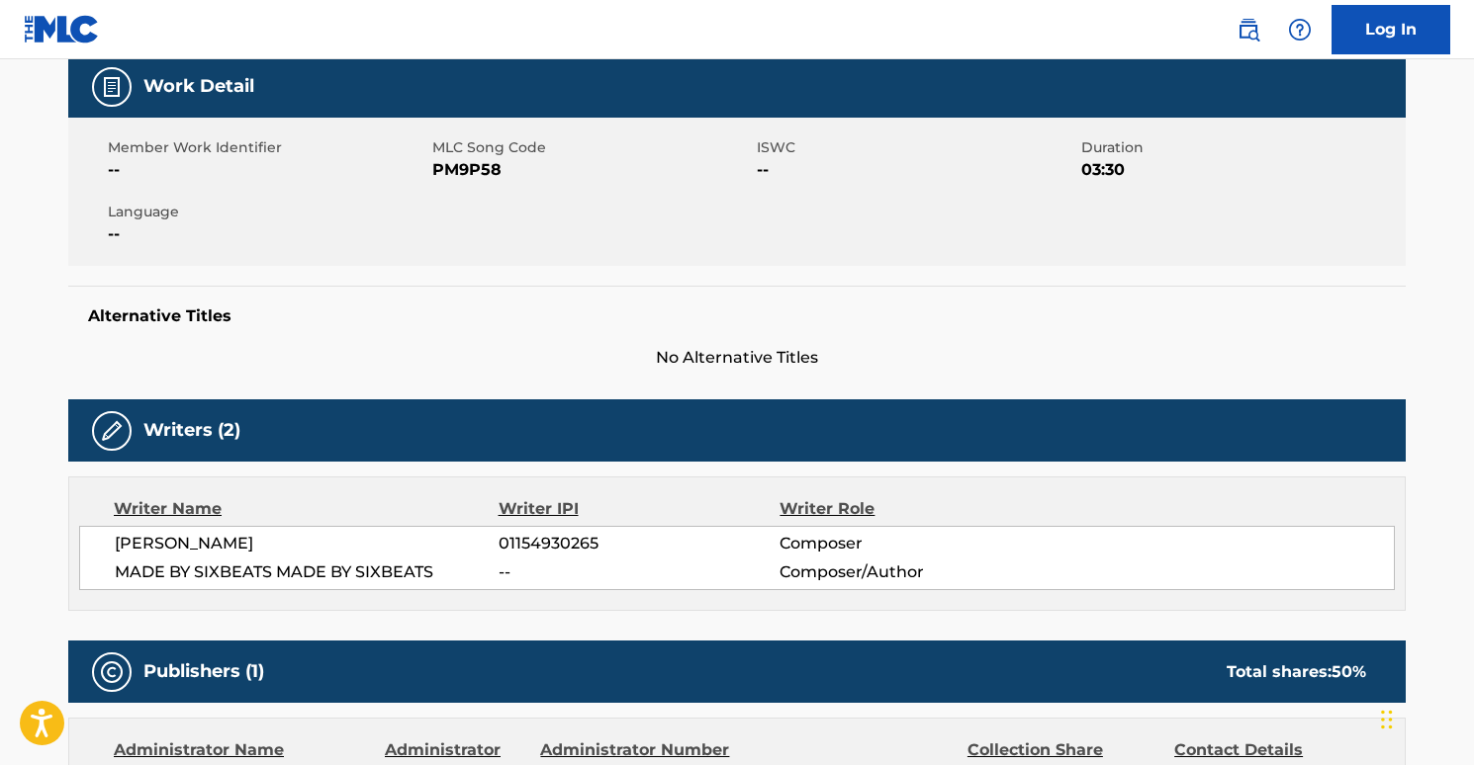
click at [260, 545] on span "[PERSON_NAME]" at bounding box center [307, 544] width 384 height 24
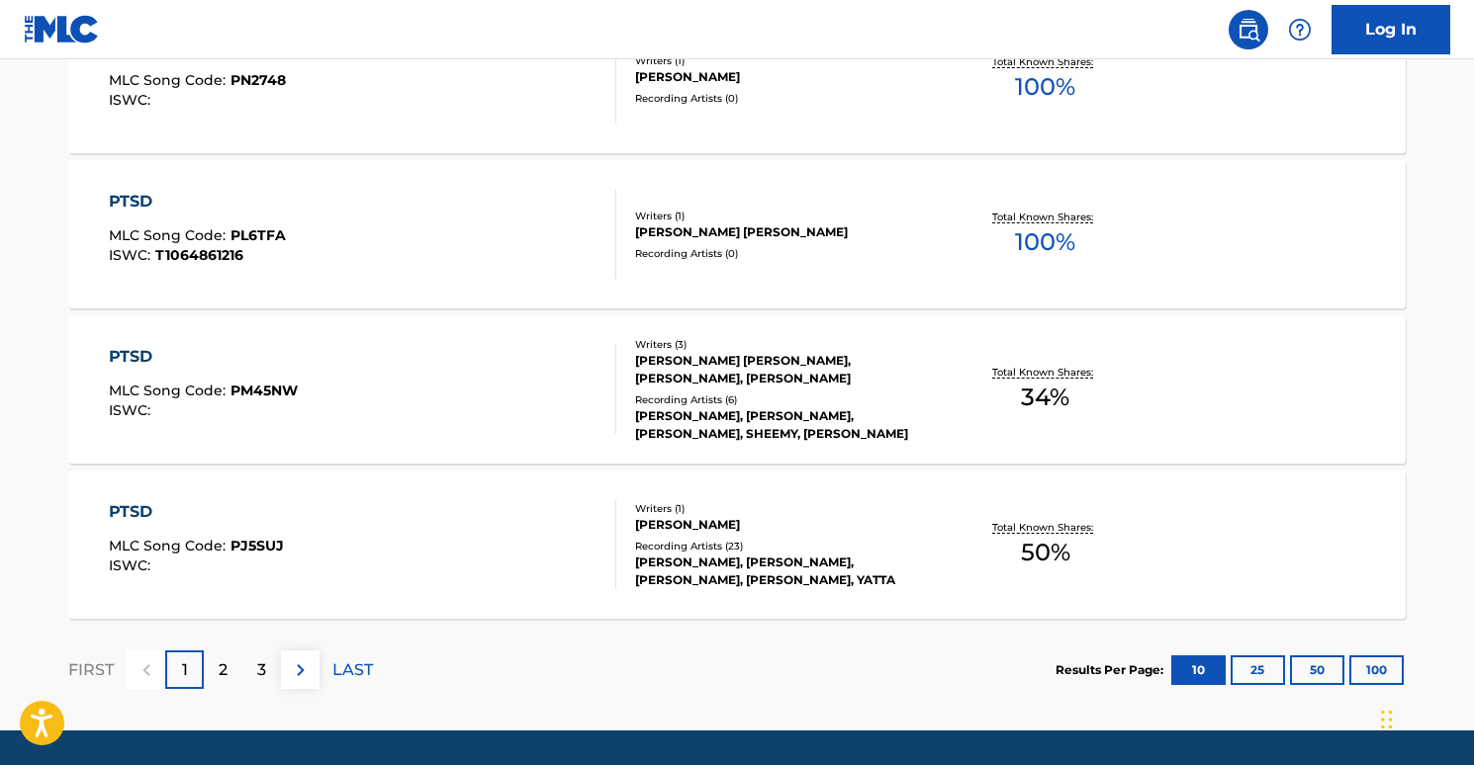
scroll to position [1659, 0]
